Goal: Task Accomplishment & Management: Complete application form

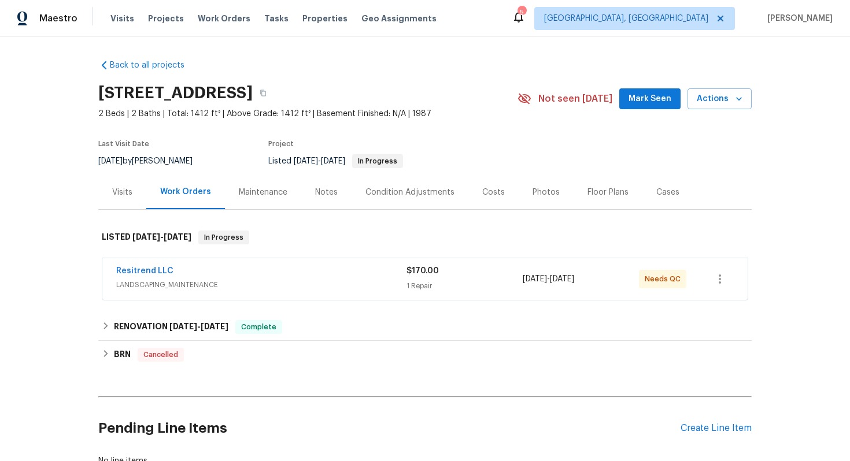
click at [269, 269] on div "Resitrend LLC" at bounding box center [261, 272] width 290 height 14
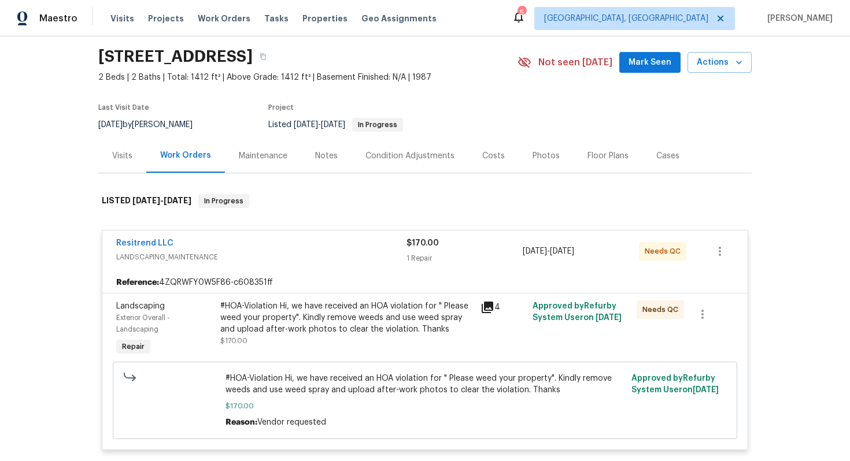
scroll to position [45, 0]
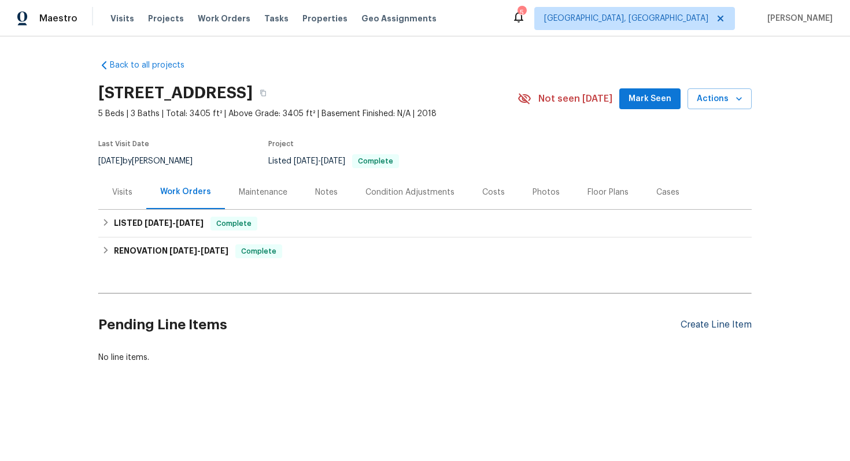
click at [699, 328] on div "Create Line Item" at bounding box center [715, 325] width 71 height 11
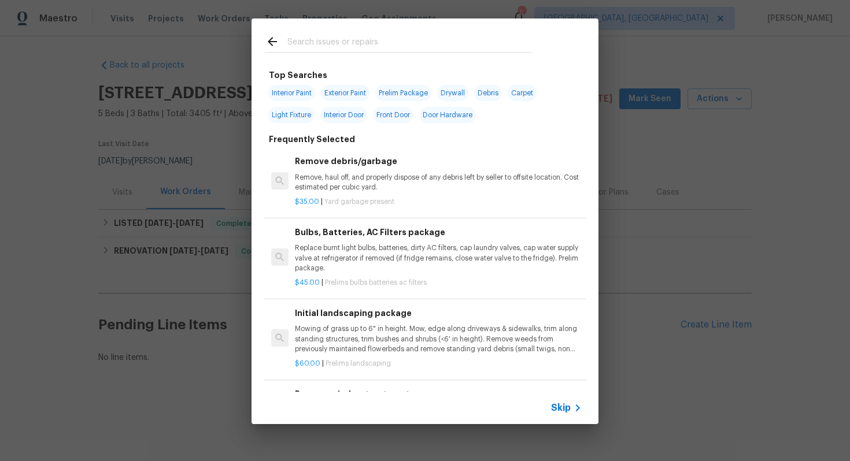
click at [565, 407] on span "Skip" at bounding box center [561, 408] width 20 height 12
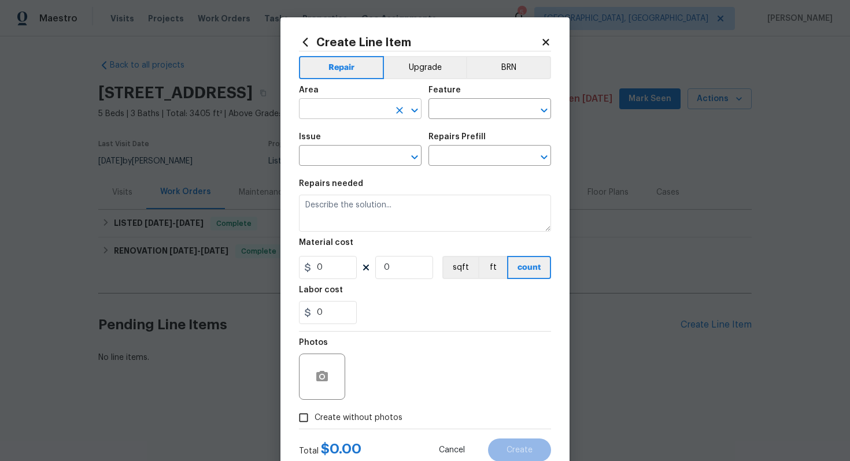
click at [312, 110] on input "text" at bounding box center [344, 110] width 90 height 18
type input "l"
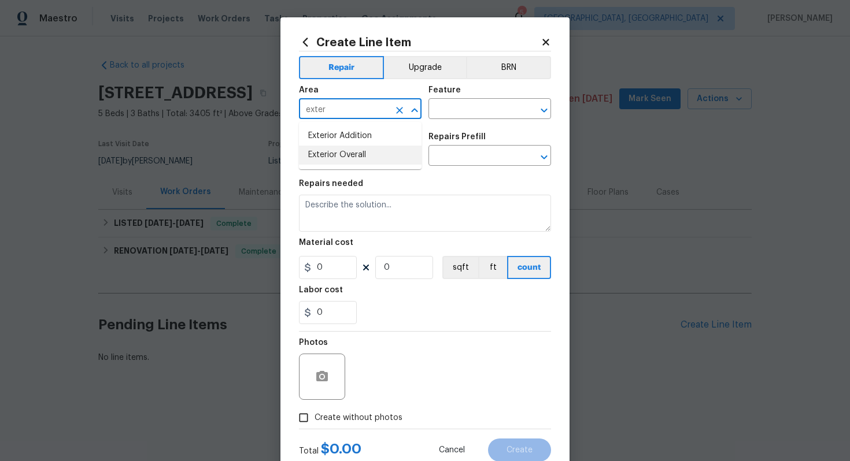
click at [327, 153] on li "Exterior Overall" at bounding box center [360, 155] width 123 height 19
type input "Exterior Overall"
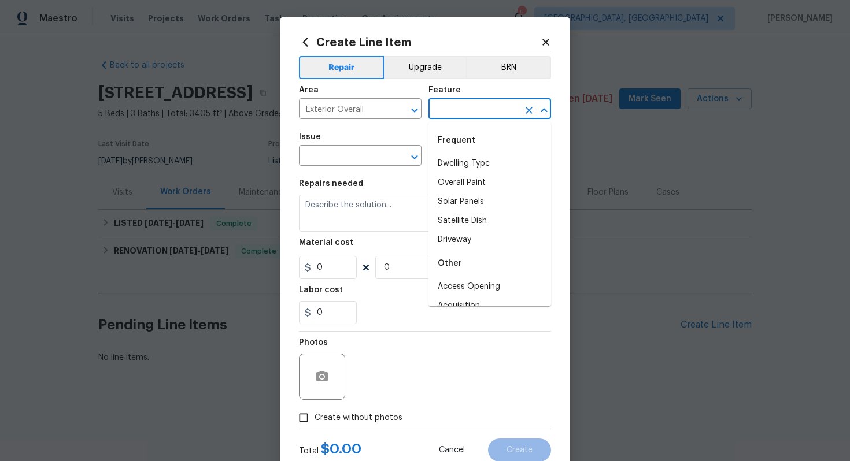
click at [468, 104] on input "text" at bounding box center [473, 110] width 90 height 18
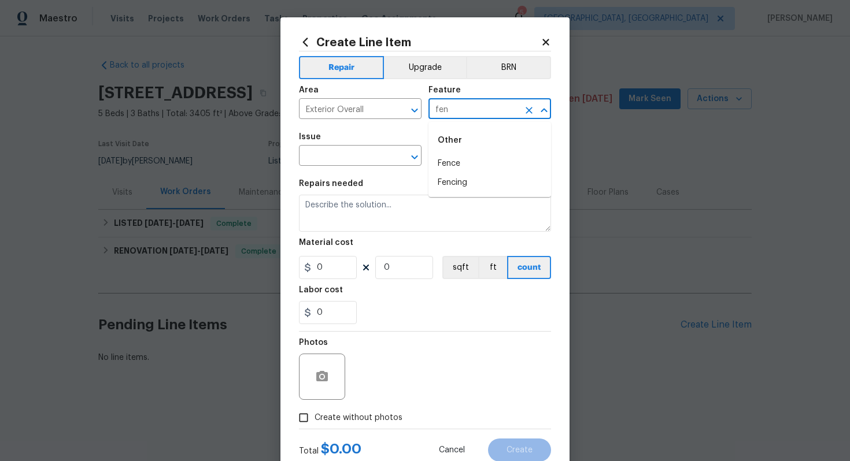
click at [452, 164] on li "Fence" at bounding box center [489, 163] width 123 height 19
type input "Fence"
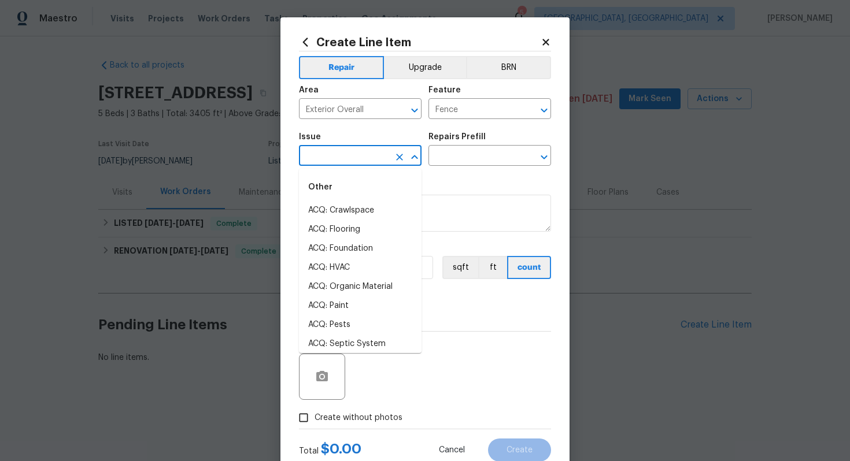
click at [342, 160] on input "text" at bounding box center [344, 157] width 90 height 18
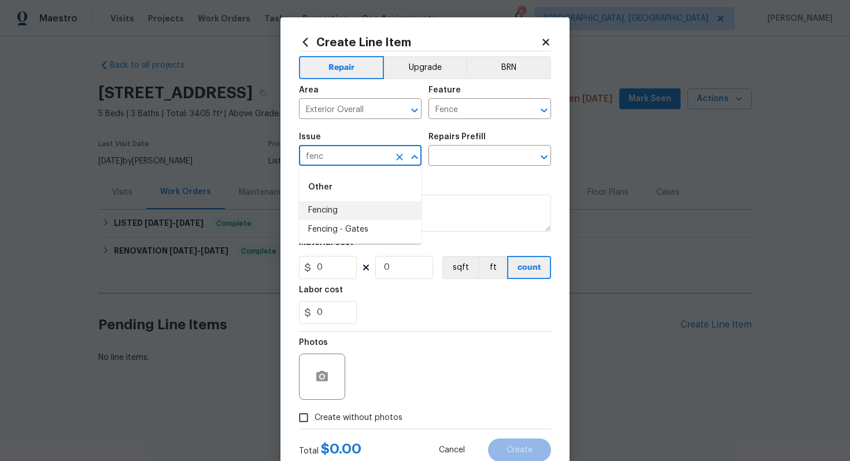
click at [337, 210] on li "Fencing" at bounding box center [360, 210] width 123 height 19
type input "Fencing"
click at [452, 164] on input "text" at bounding box center [473, 157] width 90 height 18
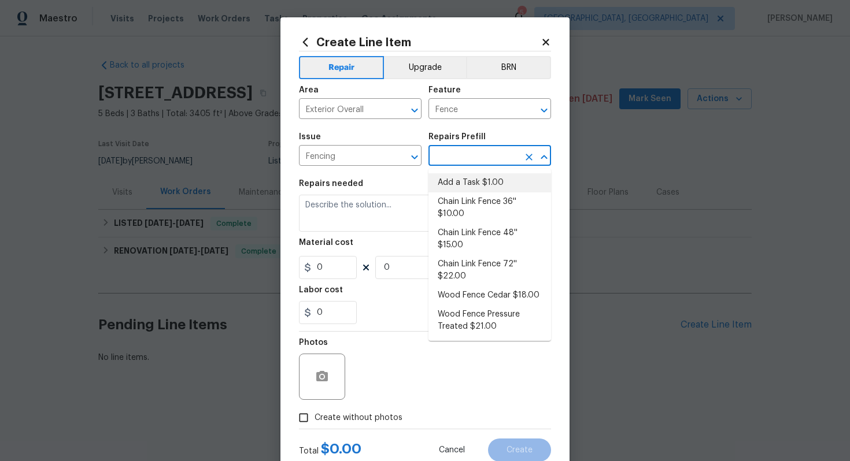
click at [449, 192] on li "Chain Link Fence 36'' $10.00" at bounding box center [489, 207] width 123 height 31
type input "Chain Link Fence 36'' $10.00"
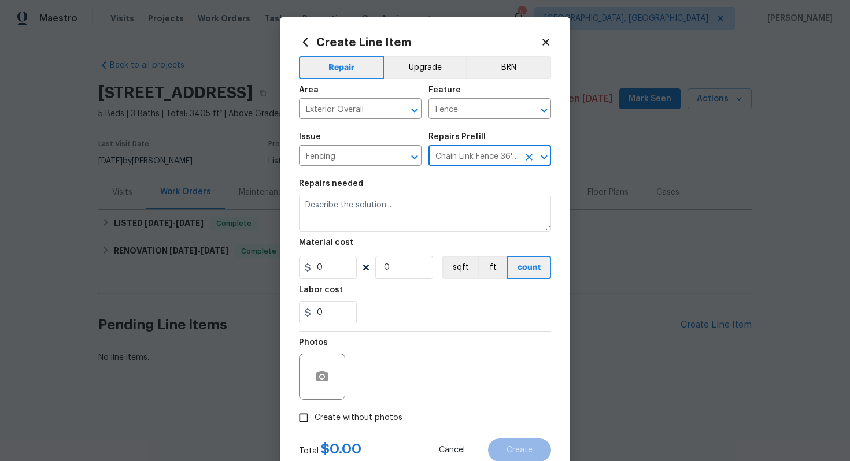
type textarea "Prep the work area and install a new 36'' chain link fence. Ensure that all of …"
type input "10"
type input "1"
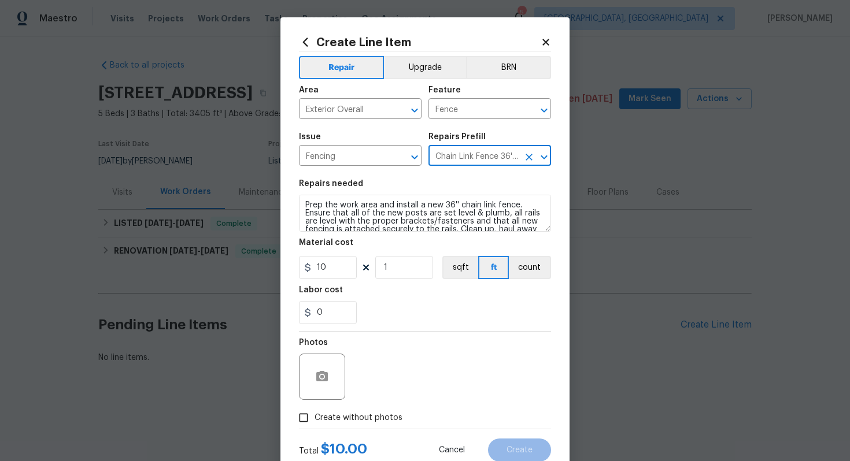
click at [464, 155] on input "Chain Link Fence 36'' $10.00" at bounding box center [473, 157] width 90 height 18
click at [530, 155] on icon "Clear" at bounding box center [528, 157] width 7 height 7
click at [484, 150] on input "text" at bounding box center [473, 157] width 90 height 18
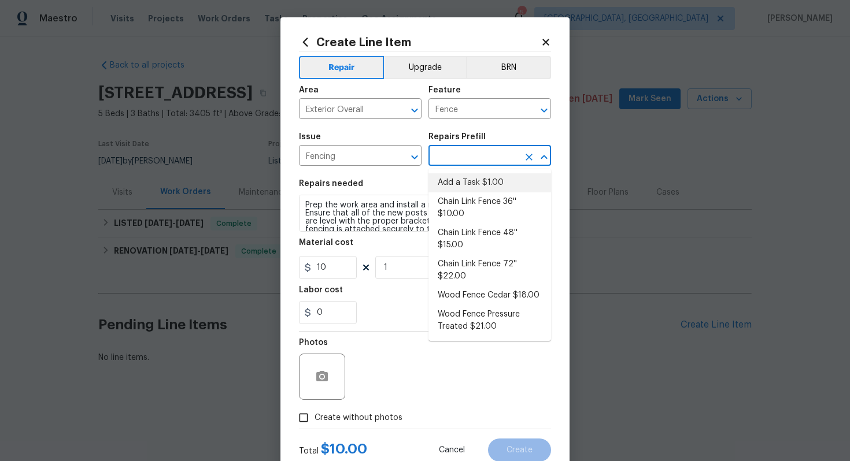
click at [473, 177] on li "Add a Task $1.00" at bounding box center [489, 182] width 123 height 19
type input "Add a Task $1.00"
type textarea "HPM to detail"
type input "1"
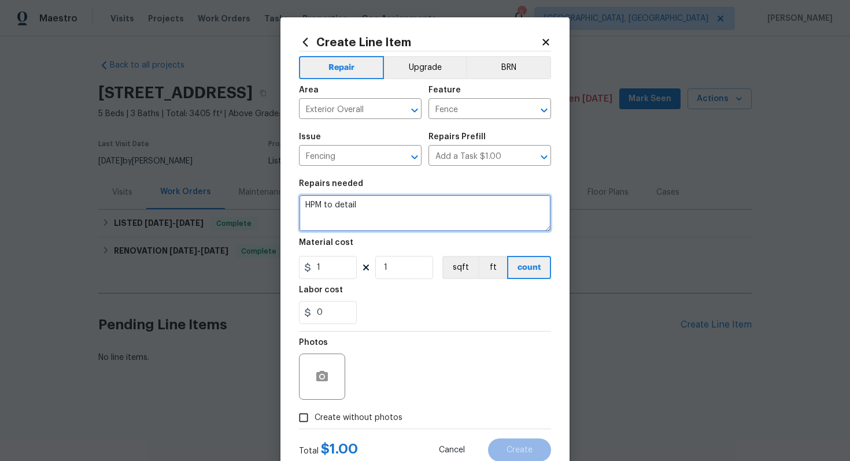
drag, startPoint x: 456, startPoint y: 229, endPoint x: 280, endPoint y: 198, distance: 178.6
click at [280, 198] on div "Create Line Item Repair Upgrade BRN Area Exterior Overall ​ Feature Fence ​ Iss…" at bounding box center [424, 248] width 289 height 463
click at [370, 204] on textarea "HOA violation: Plese stain the fence to match with existing coilor." at bounding box center [425, 213] width 252 height 37
click at [318, 214] on textarea "HOA violation: Please stain the fence to match with existing coilor." at bounding box center [425, 213] width 252 height 37
click at [373, 213] on textarea "HOA violation: Please stain the fence to match with existing color." at bounding box center [425, 213] width 252 height 37
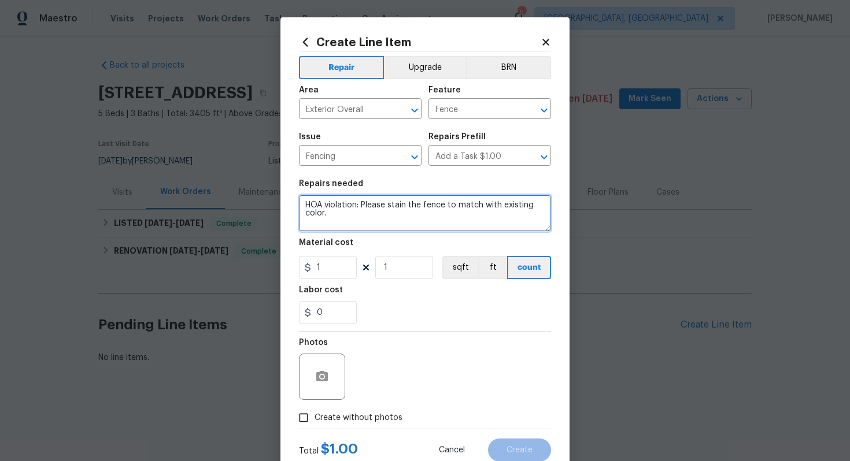
type textarea "HOA violation: Please stain the fence to match with existing color."
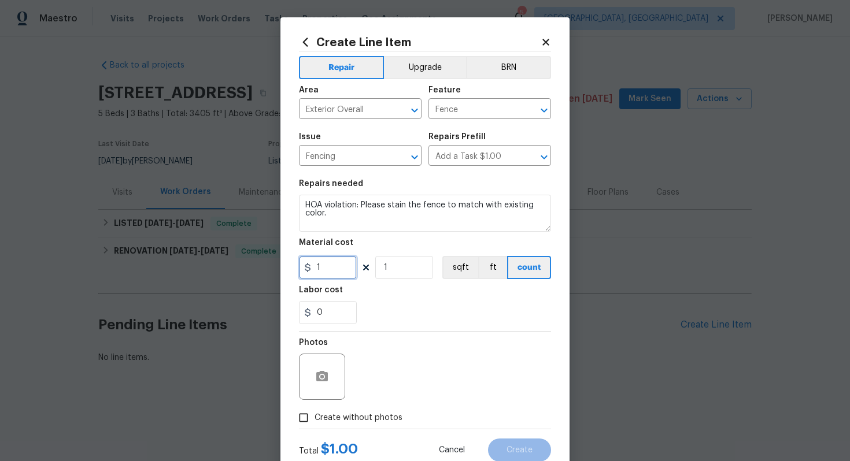
click at [331, 275] on input "1" at bounding box center [328, 267] width 58 height 23
type input "75"
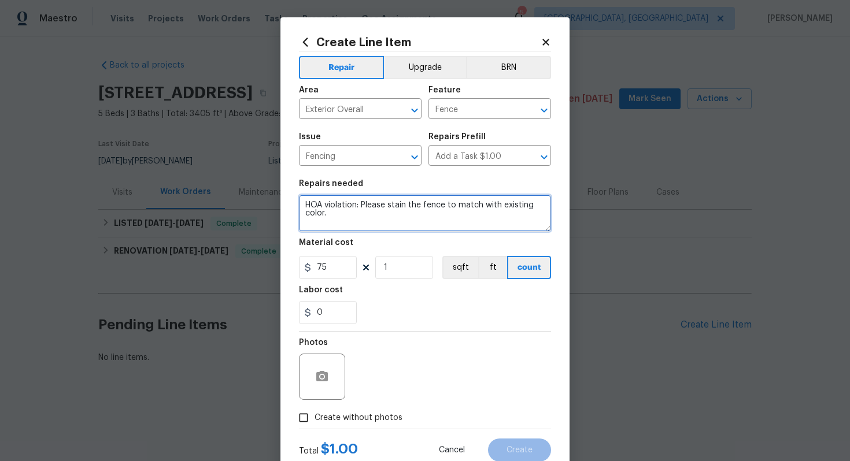
click at [350, 225] on textarea "HOA violation: Please stain the fence to match with existing color." at bounding box center [425, 213] width 252 height 37
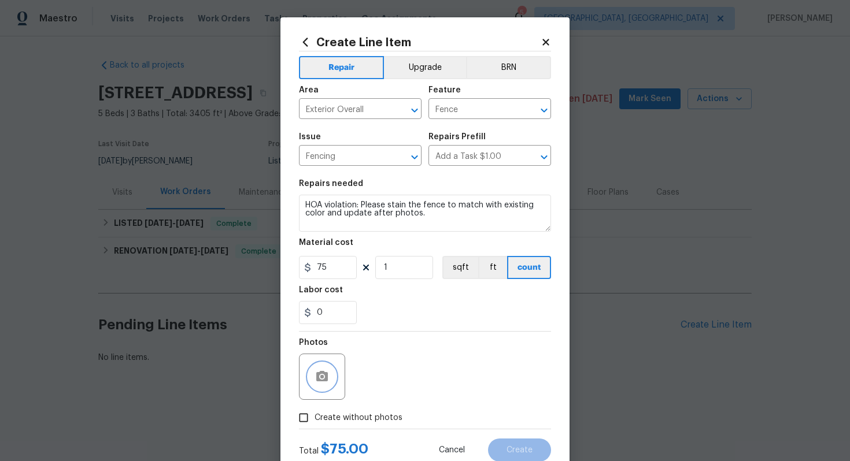
click at [320, 372] on icon "button" at bounding box center [322, 376] width 12 height 10
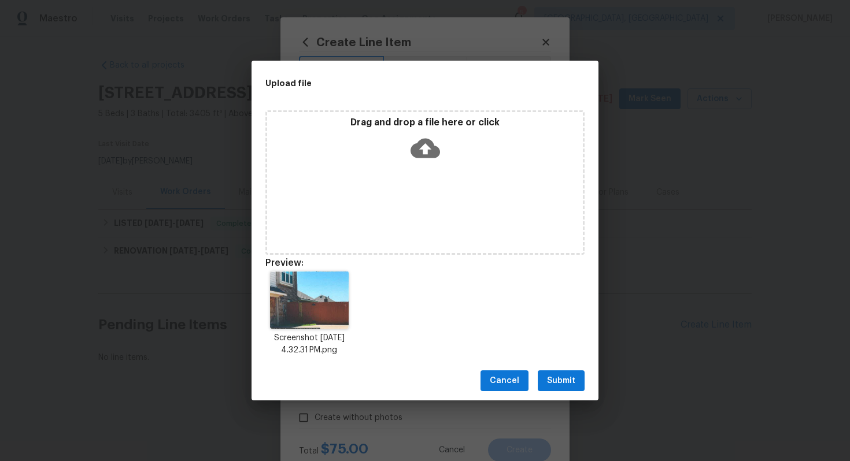
click at [552, 383] on span "Submit" at bounding box center [561, 381] width 28 height 14
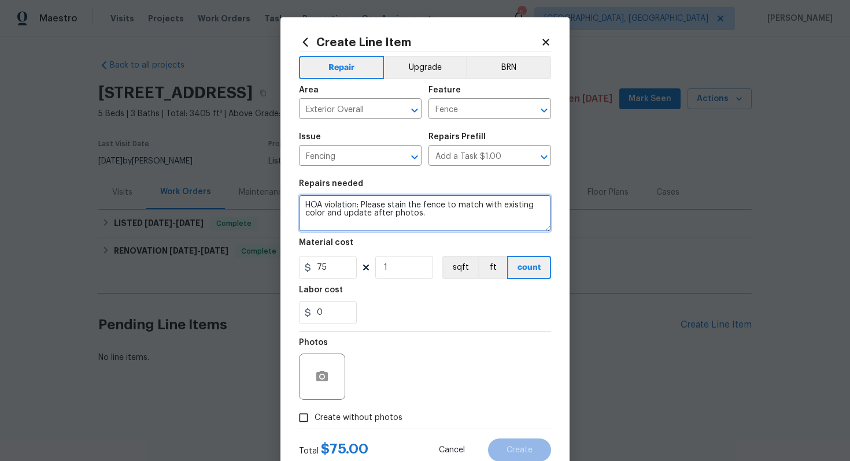
click at [433, 216] on textarea "HOA violation: Please stain the fence to match with existing color and update a…" at bounding box center [425, 213] width 252 height 37
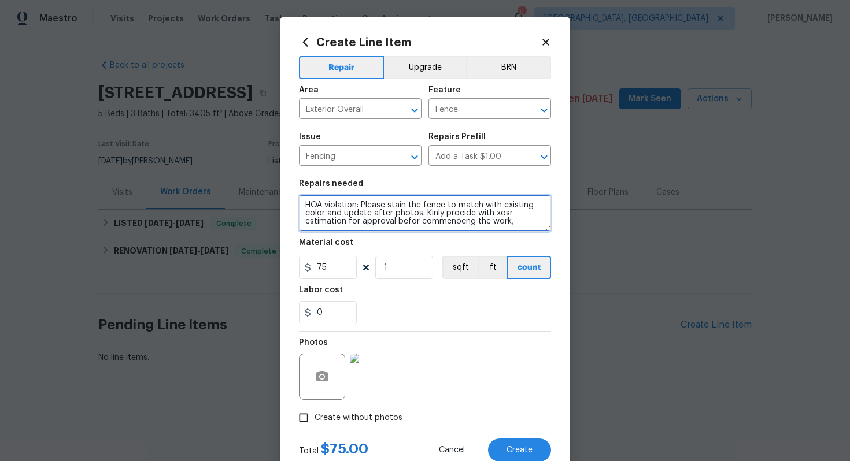
drag, startPoint x: 361, startPoint y: 206, endPoint x: 523, endPoint y: 228, distance: 163.3
click at [523, 228] on textarea "HOA violation: Please stain the fence to match with existing color and update a…" at bounding box center [425, 213] width 252 height 37
drag, startPoint x: 523, startPoint y: 228, endPoint x: 362, endPoint y: 203, distance: 162.5
click at [362, 203] on textarea "HOA violation: Please stain the fence to match with existing color and update a…" at bounding box center [425, 213] width 252 height 37
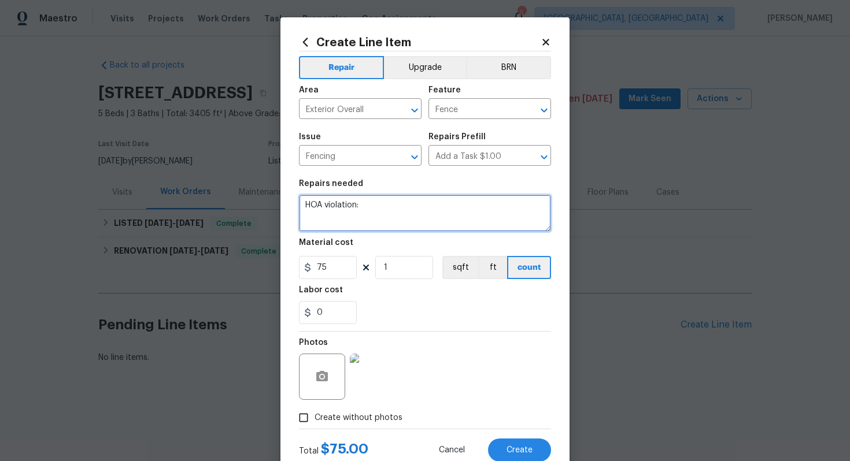
paste textarea "Please stain the fence to match the existing color and update after photos. Kin…"
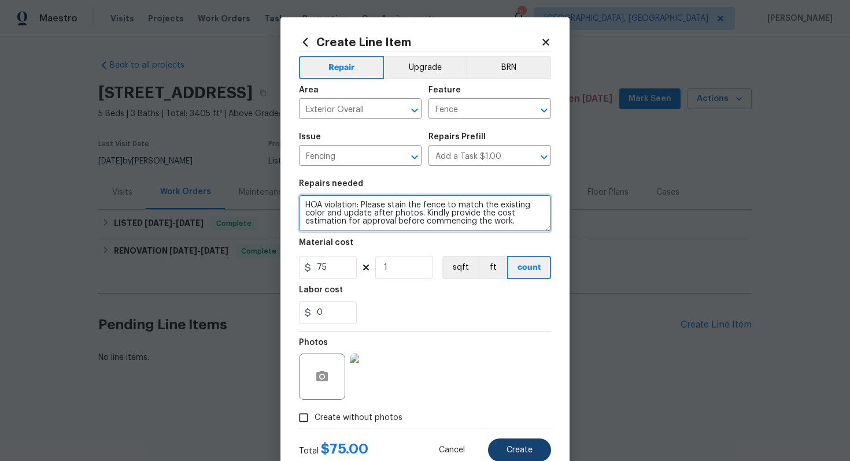
type textarea "HOA violation: Please stain the fence to match the existing color and update af…"
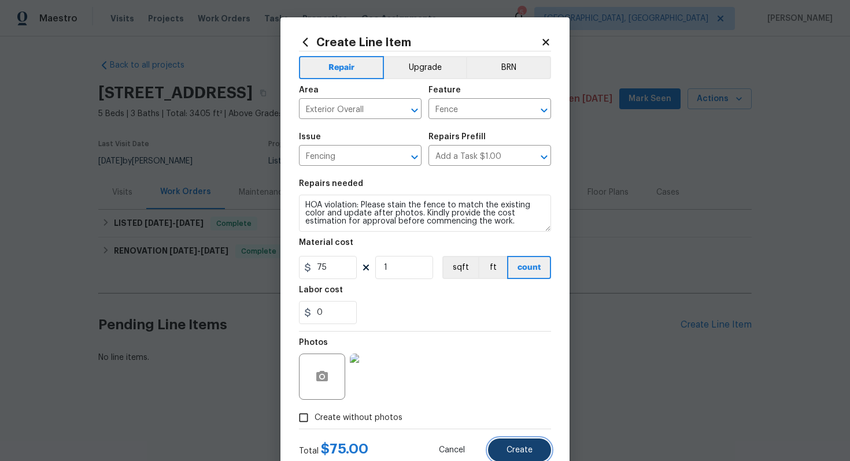
click at [513, 446] on button "Create" at bounding box center [519, 450] width 63 height 23
type input "0"
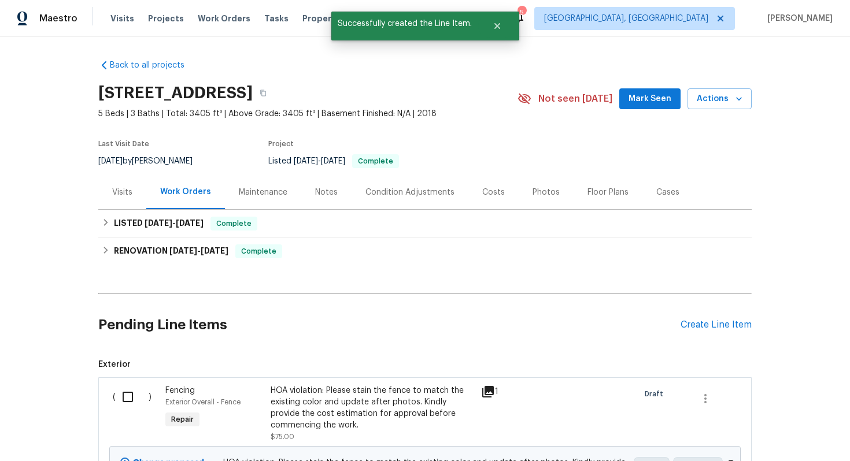
click at [298, 394] on div "HOA violation: Please stain the fence to match the existing color and update af…" at bounding box center [372, 408] width 203 height 46
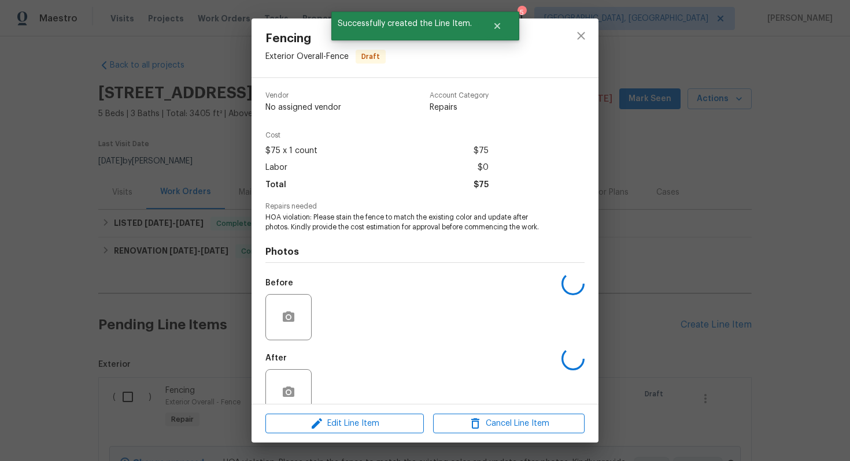
scroll to position [23, 0]
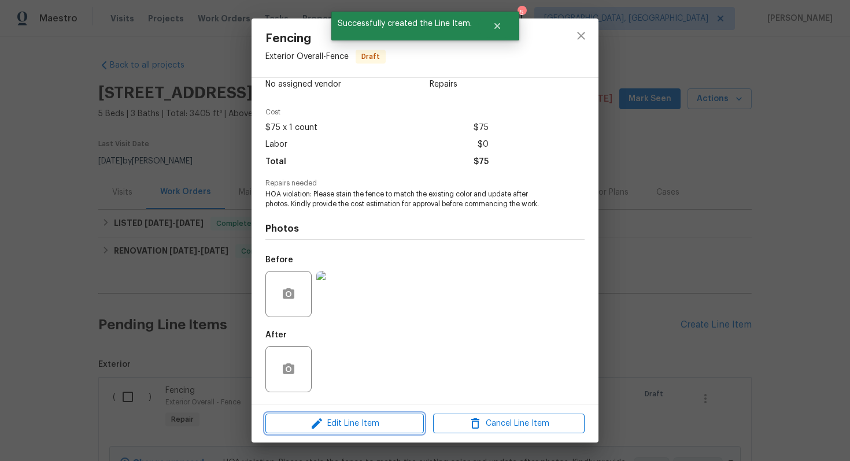
click at [313, 419] on icon "button" at bounding box center [317, 424] width 14 height 14
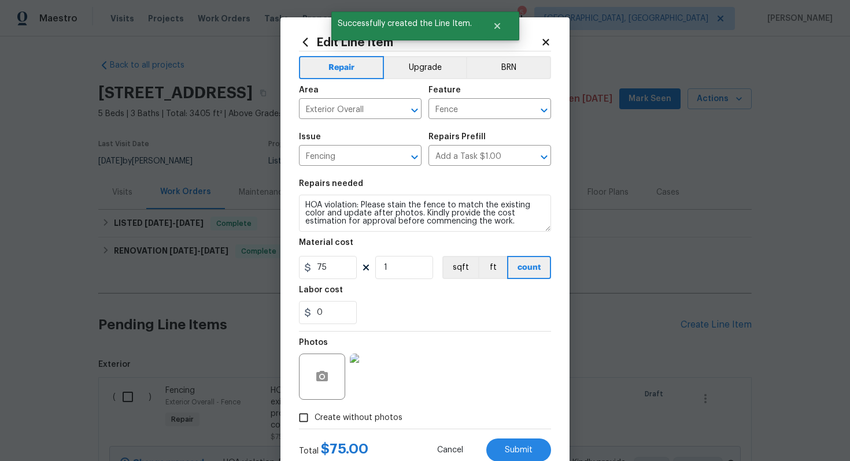
scroll to position [37, 0]
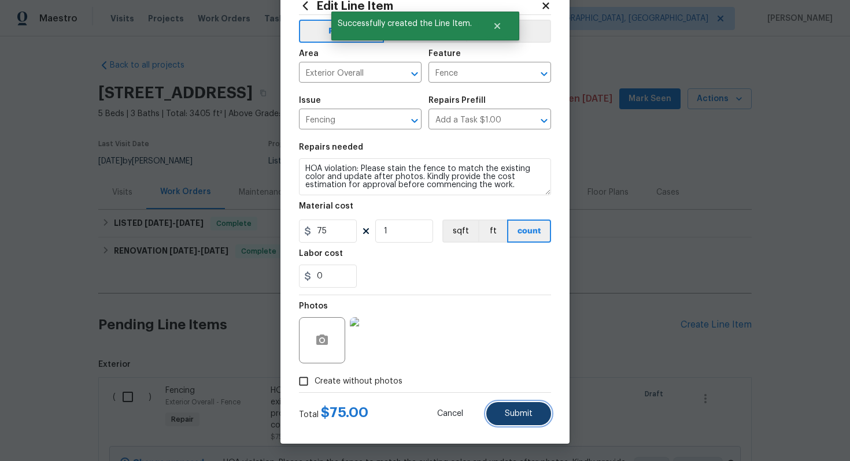
click at [503, 417] on button "Submit" at bounding box center [518, 413] width 65 height 23
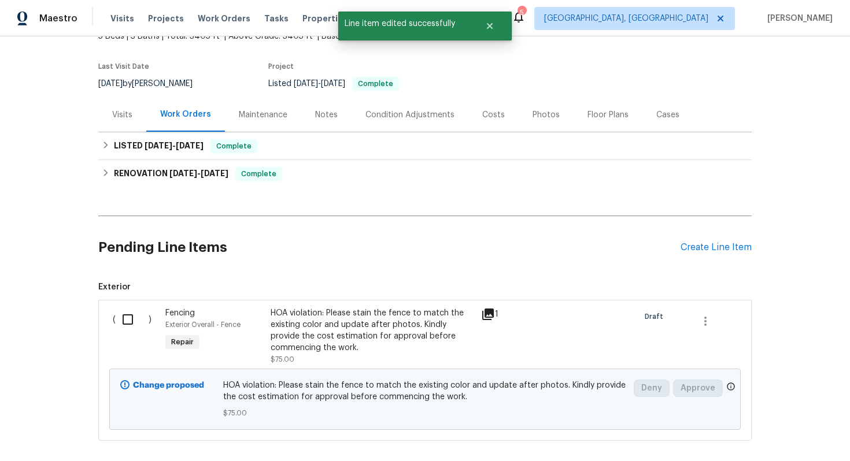
scroll to position [136, 0]
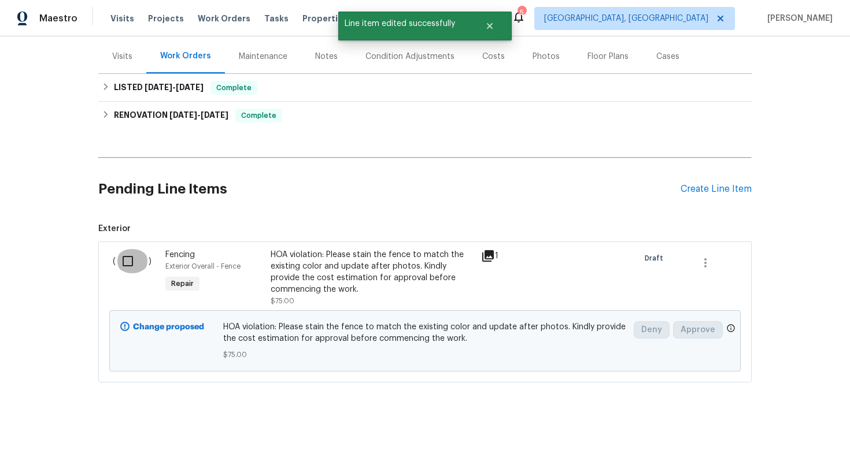
click at [121, 265] on input "checkbox" at bounding box center [132, 261] width 33 height 24
checkbox input "true"
click at [768, 436] on span "Create Work Order" at bounding box center [783, 432] width 77 height 14
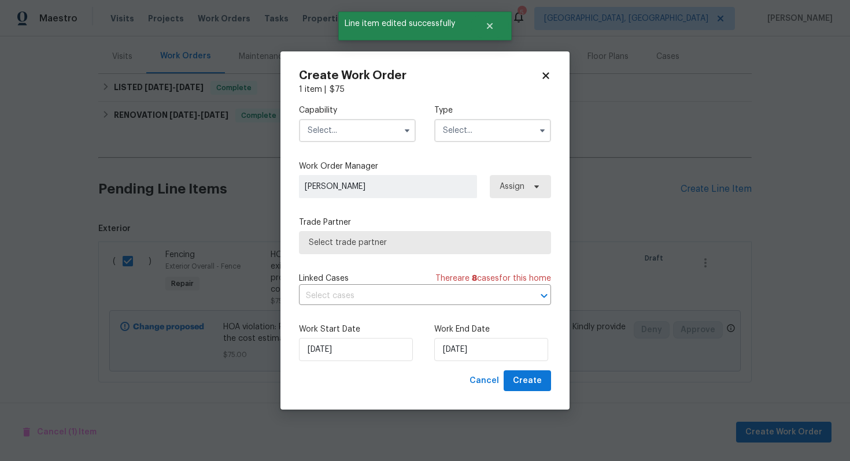
click at [362, 130] on input "text" at bounding box center [357, 130] width 117 height 23
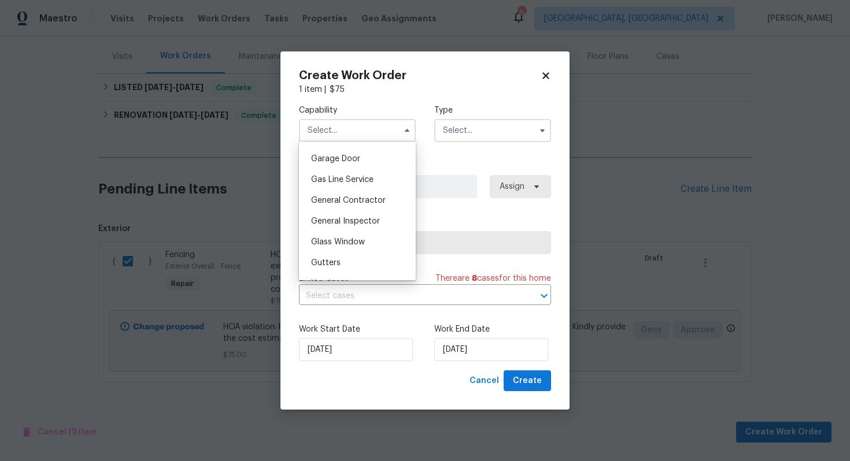
scroll to position [518, 0]
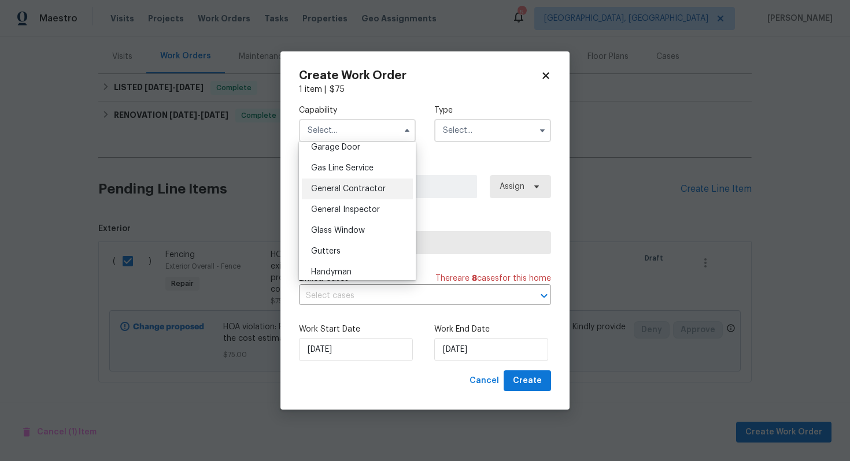
click at [359, 195] on div "General Contractor" at bounding box center [357, 189] width 111 height 21
type input "General Contractor"
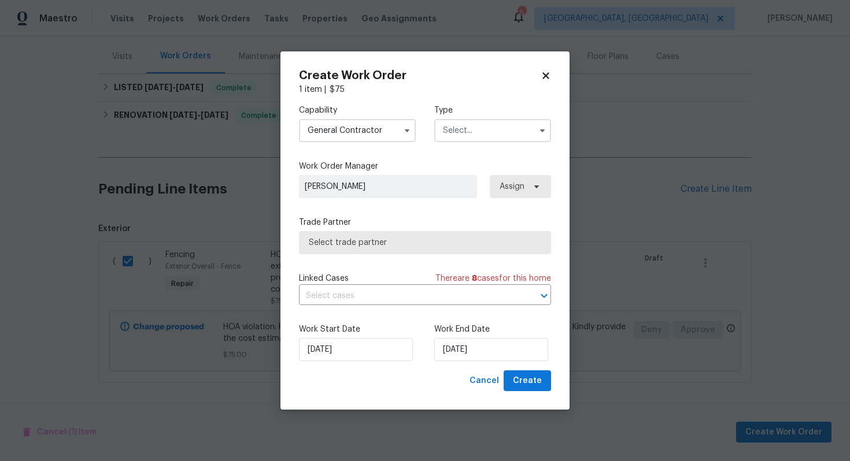
click at [461, 132] on input "text" at bounding box center [492, 130] width 117 height 23
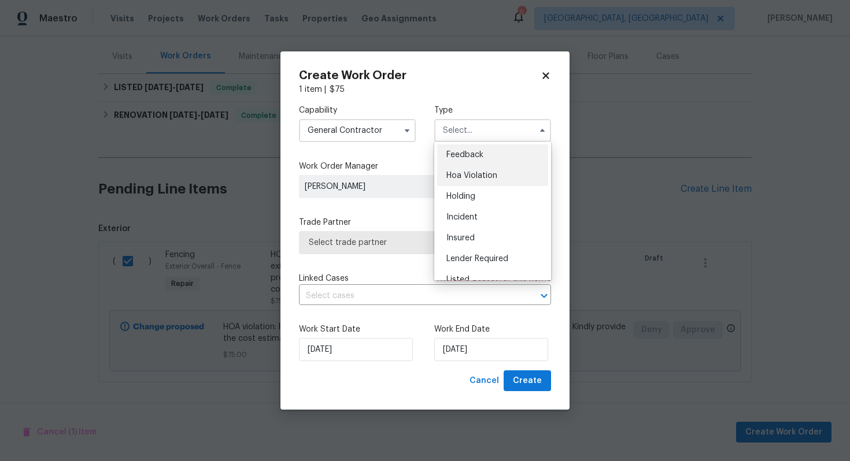
click at [465, 169] on div "Hoa Violation" at bounding box center [492, 175] width 111 height 21
type input "Hoa Violation"
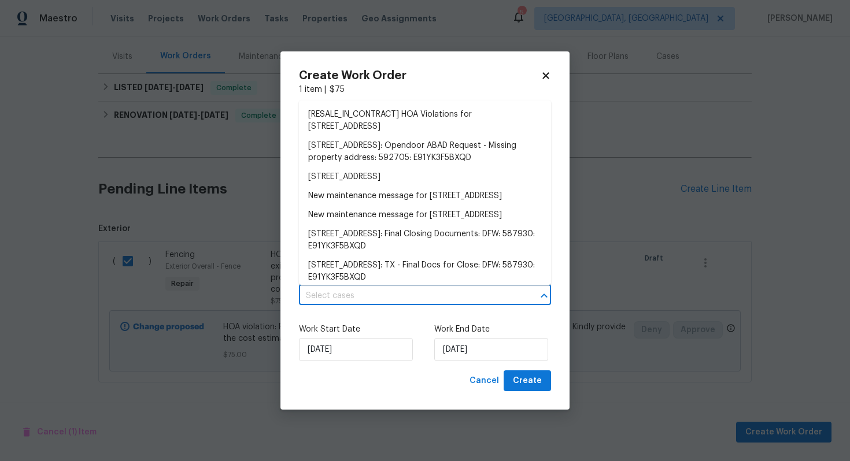
click at [394, 296] on input "text" at bounding box center [409, 296] width 220 height 18
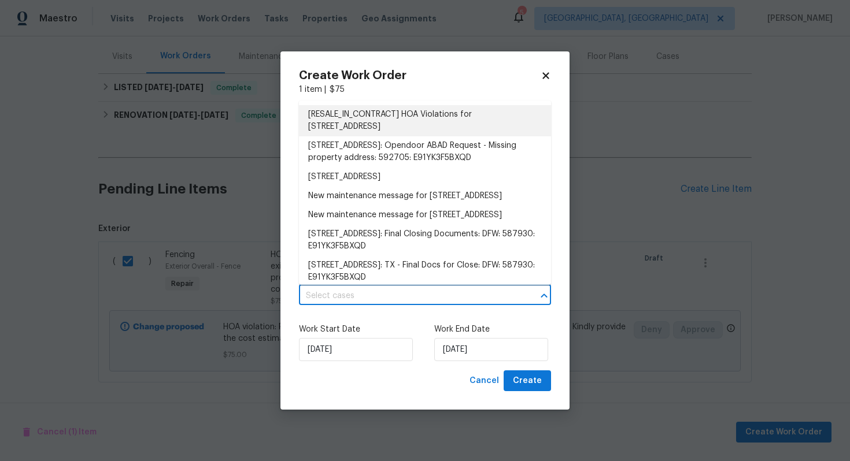
click at [390, 120] on li "[RESALE_IN_CONTRACT] HOA Violations for [STREET_ADDRESS]" at bounding box center [425, 120] width 252 height 31
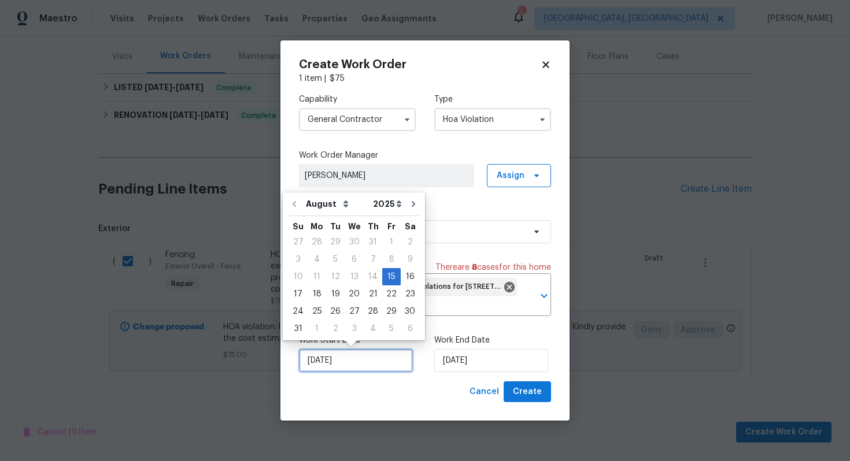
click at [364, 361] on input "[DATE]" at bounding box center [356, 360] width 114 height 23
click at [386, 276] on div "15" at bounding box center [391, 277] width 18 height 16
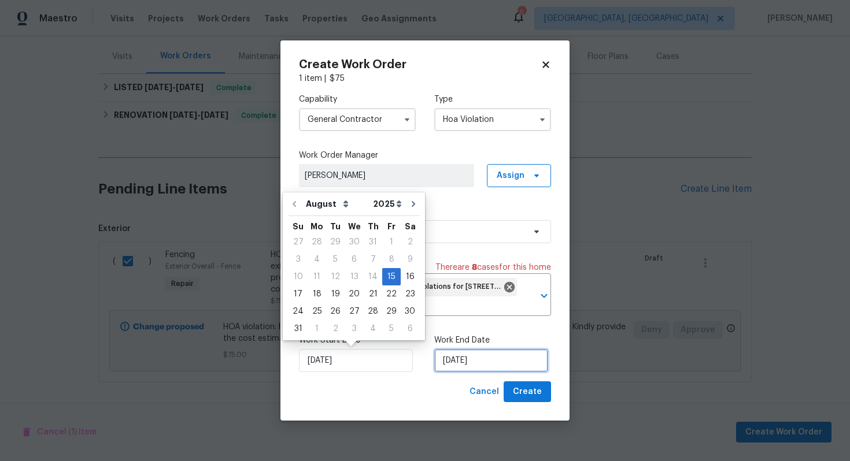
click at [492, 367] on input "[DATE]" at bounding box center [491, 360] width 114 height 23
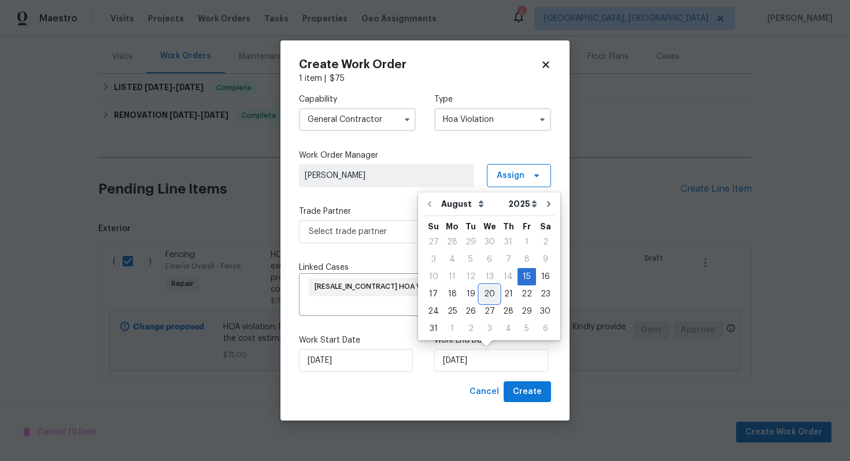
click at [484, 292] on div "20" at bounding box center [489, 294] width 19 height 16
type input "[DATE]"
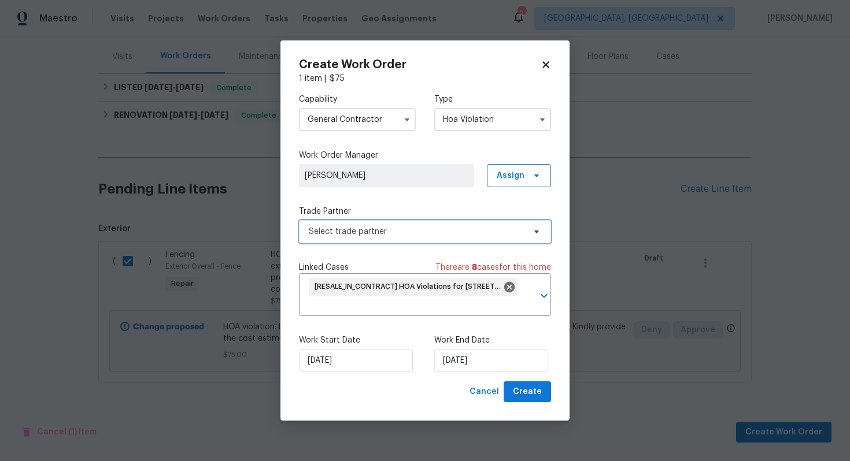
click at [353, 234] on span "Select trade partner" at bounding box center [417, 232] width 216 height 12
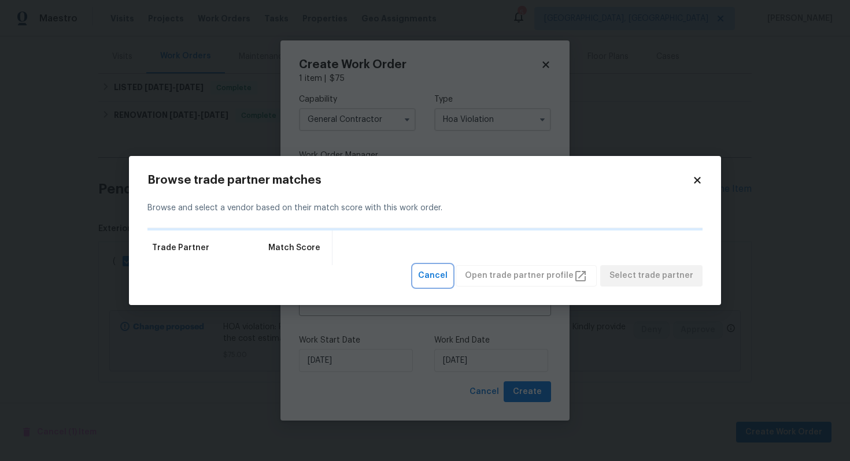
click at [447, 270] on span "Cancel" at bounding box center [432, 276] width 29 height 14
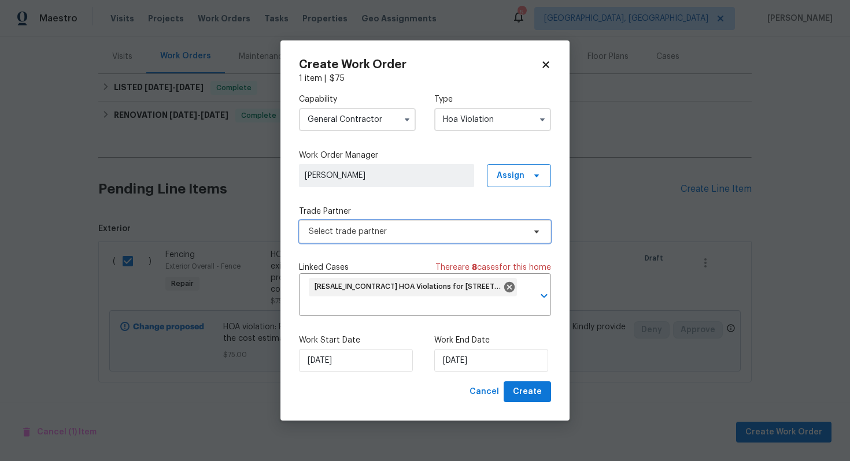
click at [424, 231] on span "Select trade partner" at bounding box center [417, 232] width 216 height 12
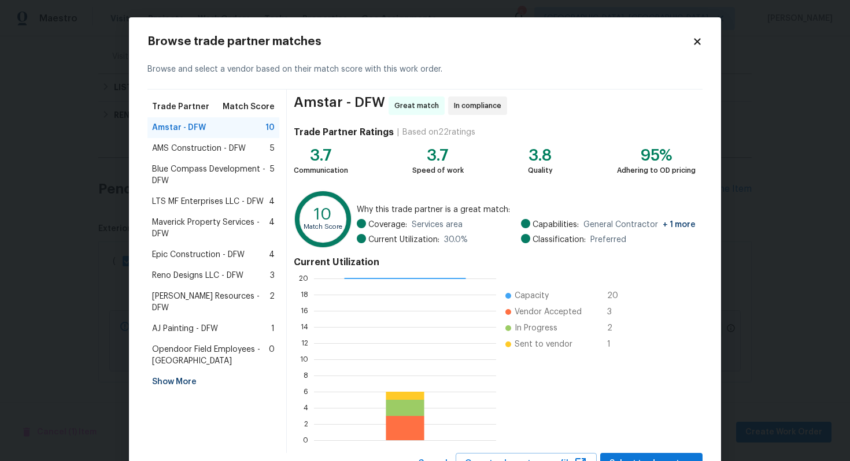
scroll to position [49, 0]
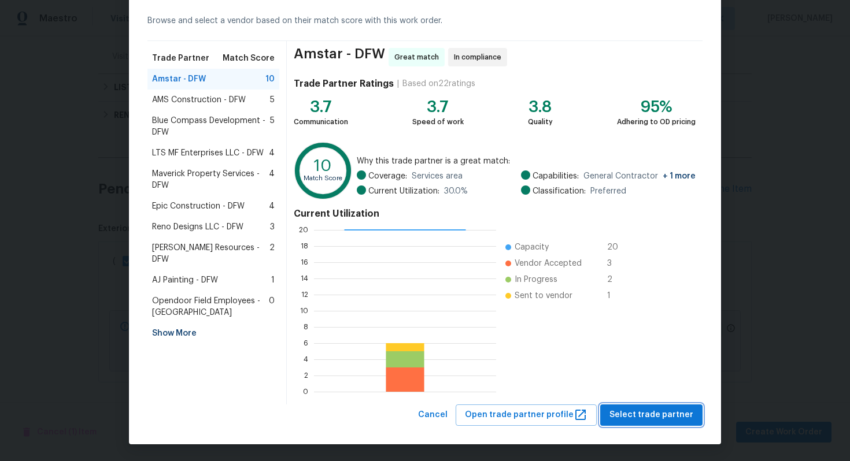
click at [666, 411] on span "Select trade partner" at bounding box center [651, 415] width 84 height 14
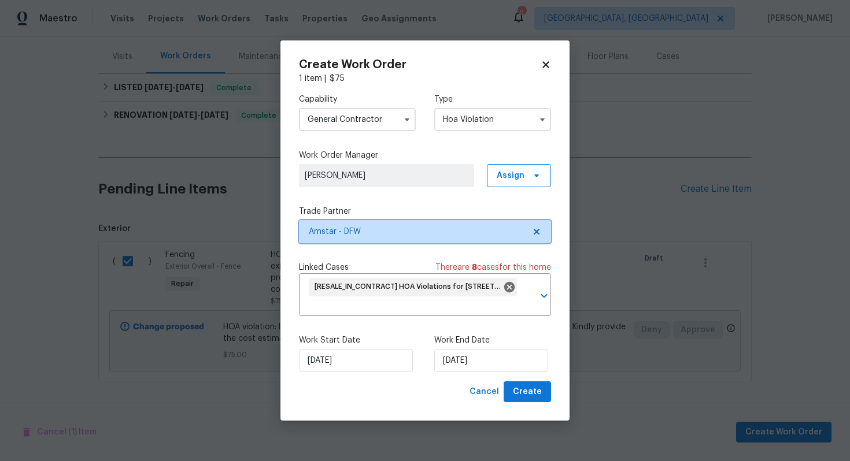
scroll to position [0, 0]
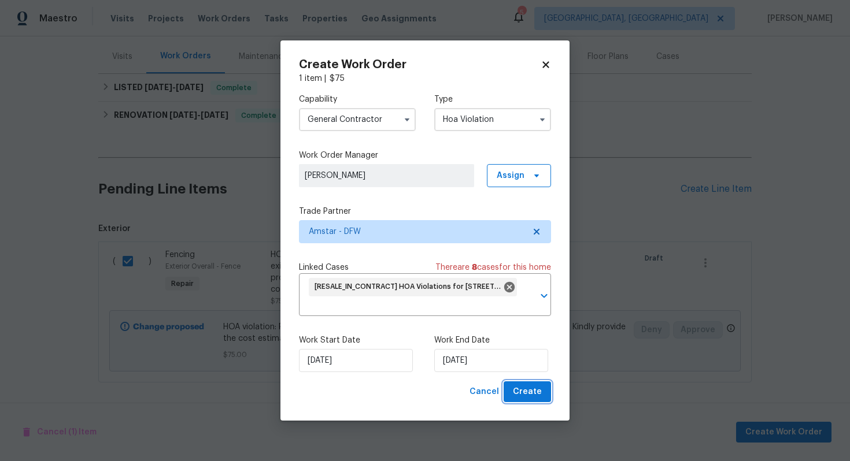
click at [535, 401] on button "Create" at bounding box center [526, 392] width 47 height 21
checkbox input "false"
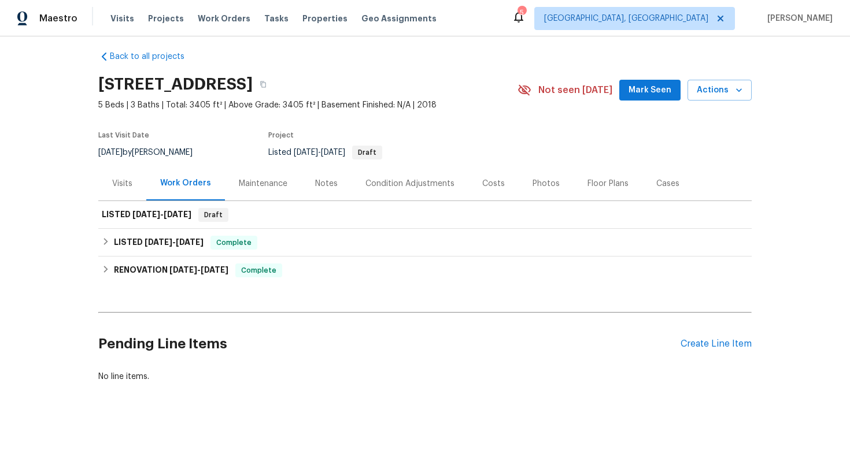
scroll to position [9, 0]
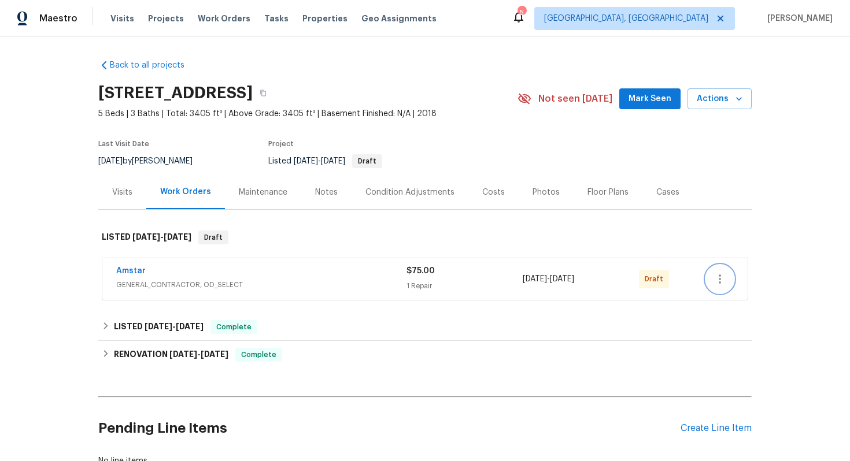
click at [724, 279] on icon "button" at bounding box center [720, 279] width 14 height 14
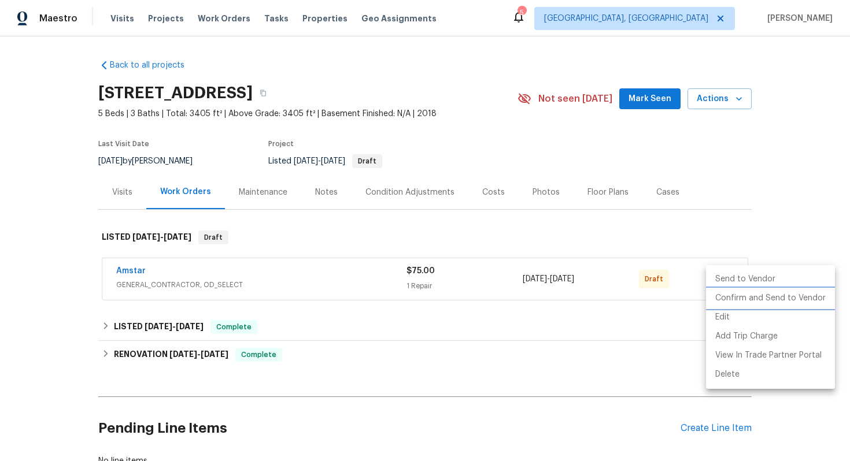
click at [717, 299] on li "Confirm and Send to Vendor" at bounding box center [770, 298] width 129 height 19
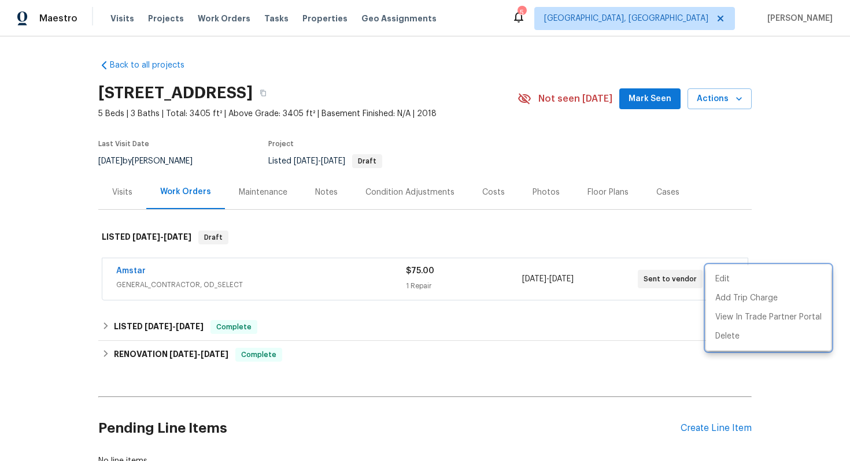
drag, startPoint x: 149, startPoint y: 270, endPoint x: 86, endPoint y: 268, distance: 63.6
click at [86, 268] on div at bounding box center [425, 230] width 850 height 461
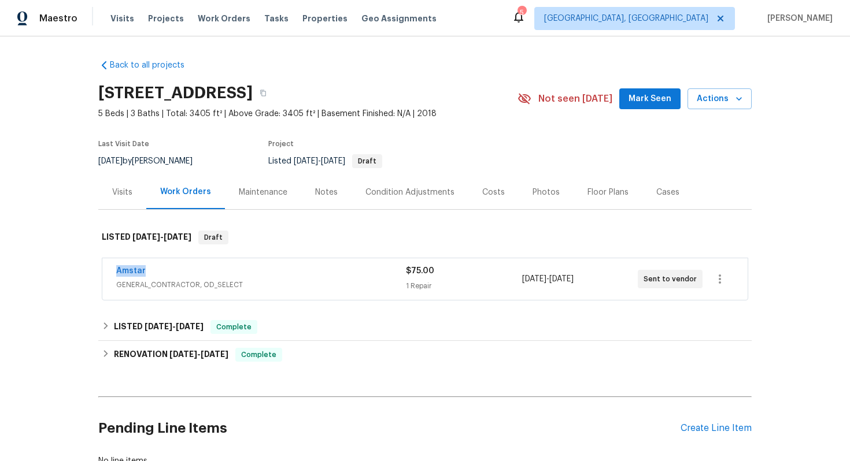
drag, startPoint x: 152, startPoint y: 269, endPoint x: 114, endPoint y: 266, distance: 38.2
click at [114, 266] on div "Amstar GENERAL_CONTRACTOR, OD_SELECT $75.00 1 Repair 8/15/2025 - 8/20/2025 Sent…" at bounding box center [424, 279] width 645 height 42
copy link "Amstar"
click at [145, 268] on div "Amstar" at bounding box center [261, 272] width 290 height 14
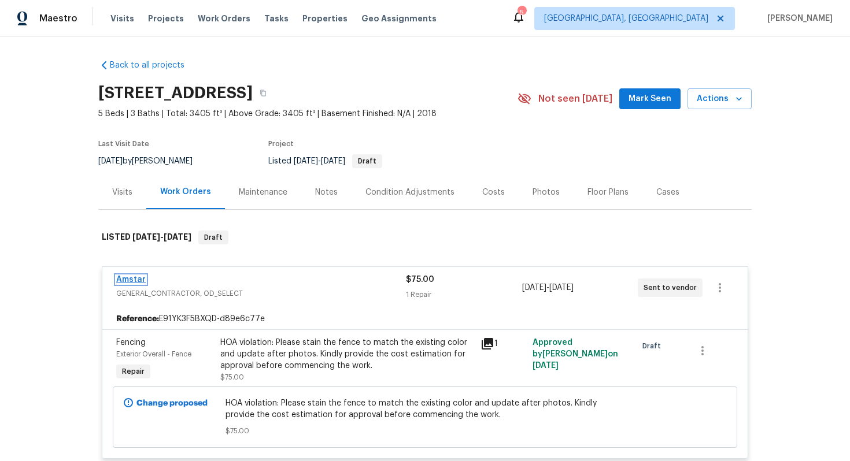
click at [135, 276] on link "Amstar" at bounding box center [130, 280] width 29 height 8
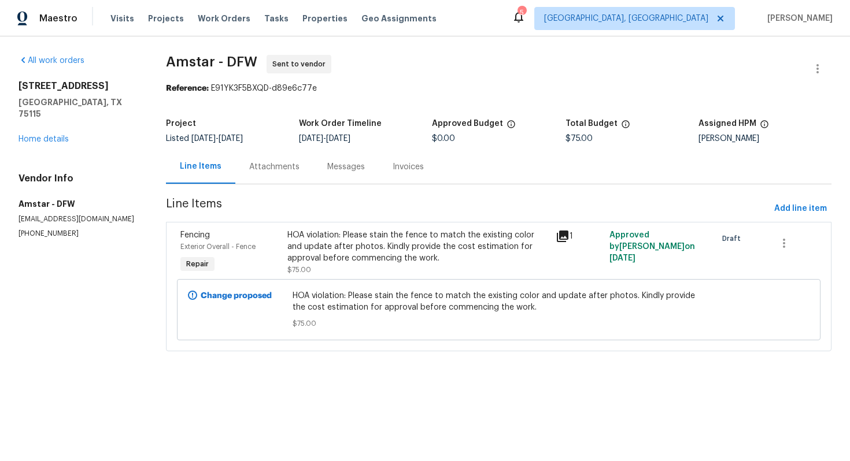
click at [294, 154] on div "Attachments" at bounding box center [274, 167] width 78 height 34
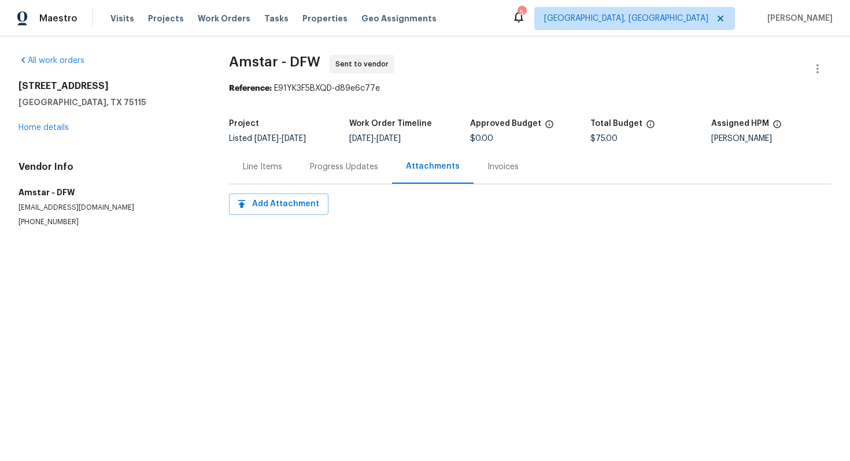
click at [320, 162] on div "Progress Updates" at bounding box center [344, 167] width 68 height 12
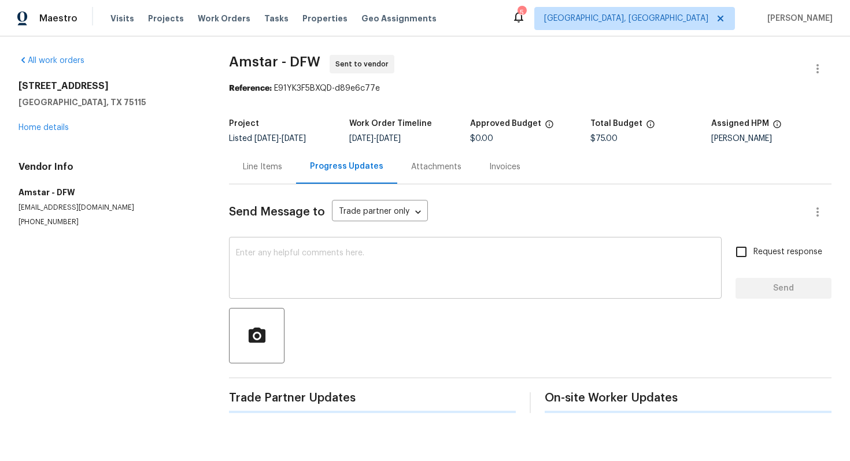
click at [304, 284] on textarea at bounding box center [475, 269] width 479 height 40
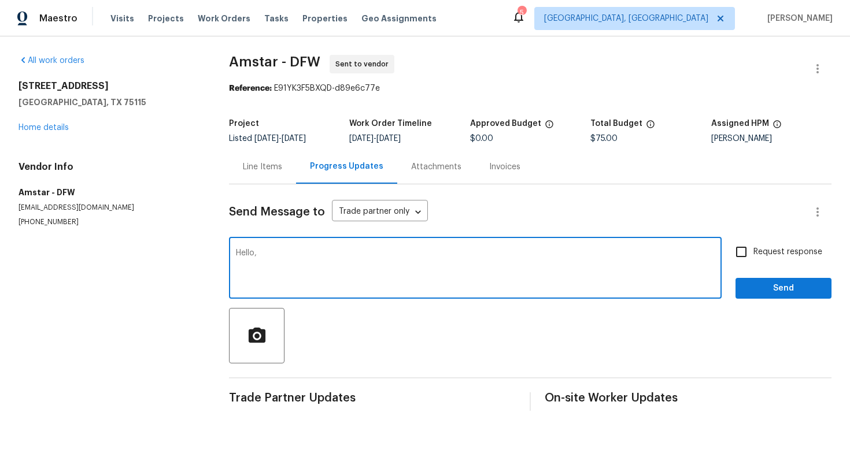
paste textarea "This property is set to close, so we kindly ask if you could prioritize this. T…"
type textarea "Hello, This property is set to close, so we kindly ask if you could prioritize …"
click at [768, 249] on span "Request response" at bounding box center [787, 252] width 69 height 12
click at [753, 249] on input "Request response" at bounding box center [741, 252] width 24 height 24
checkbox input "true"
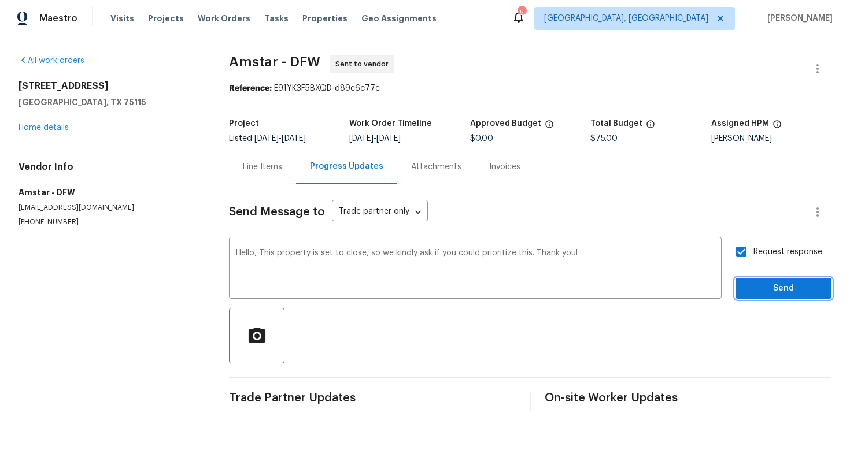
click at [764, 288] on span "Send" at bounding box center [783, 289] width 77 height 14
